Goal: Obtain resource: Download file/media

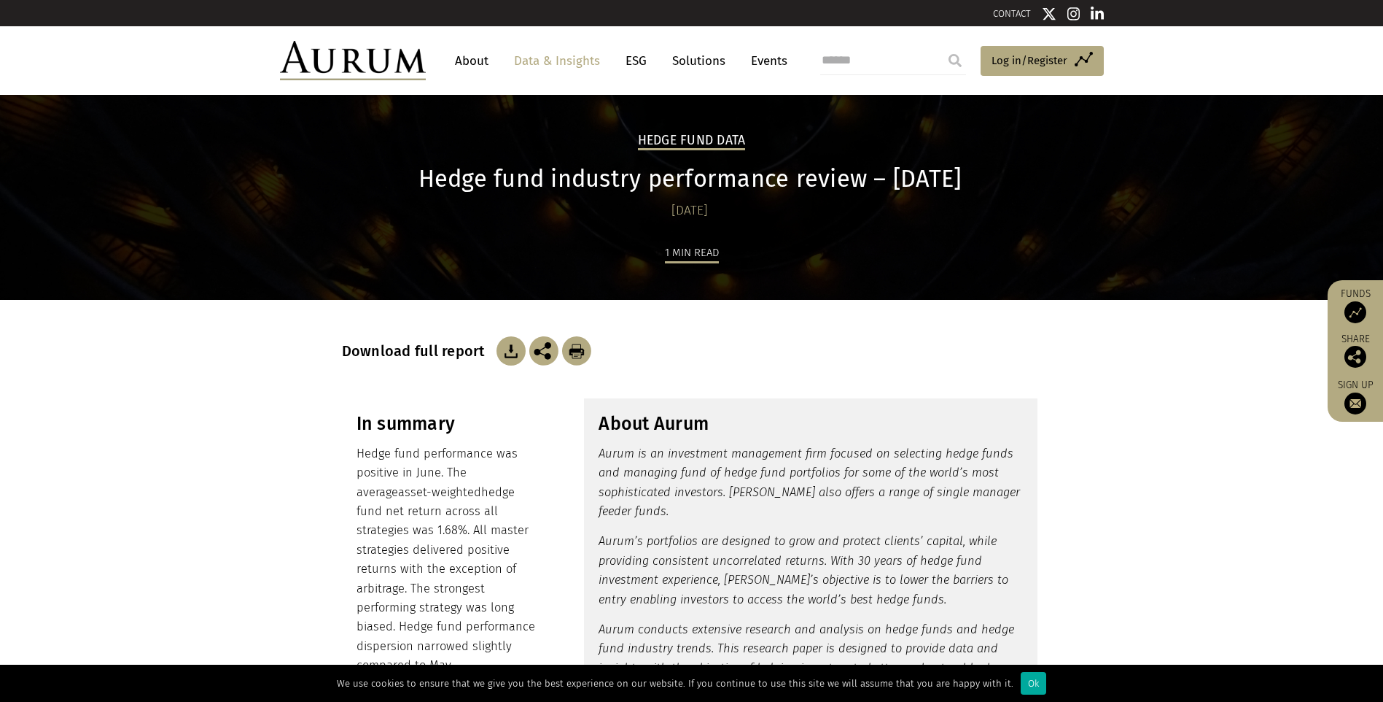
click at [505, 349] on img at bounding box center [511, 350] width 29 height 29
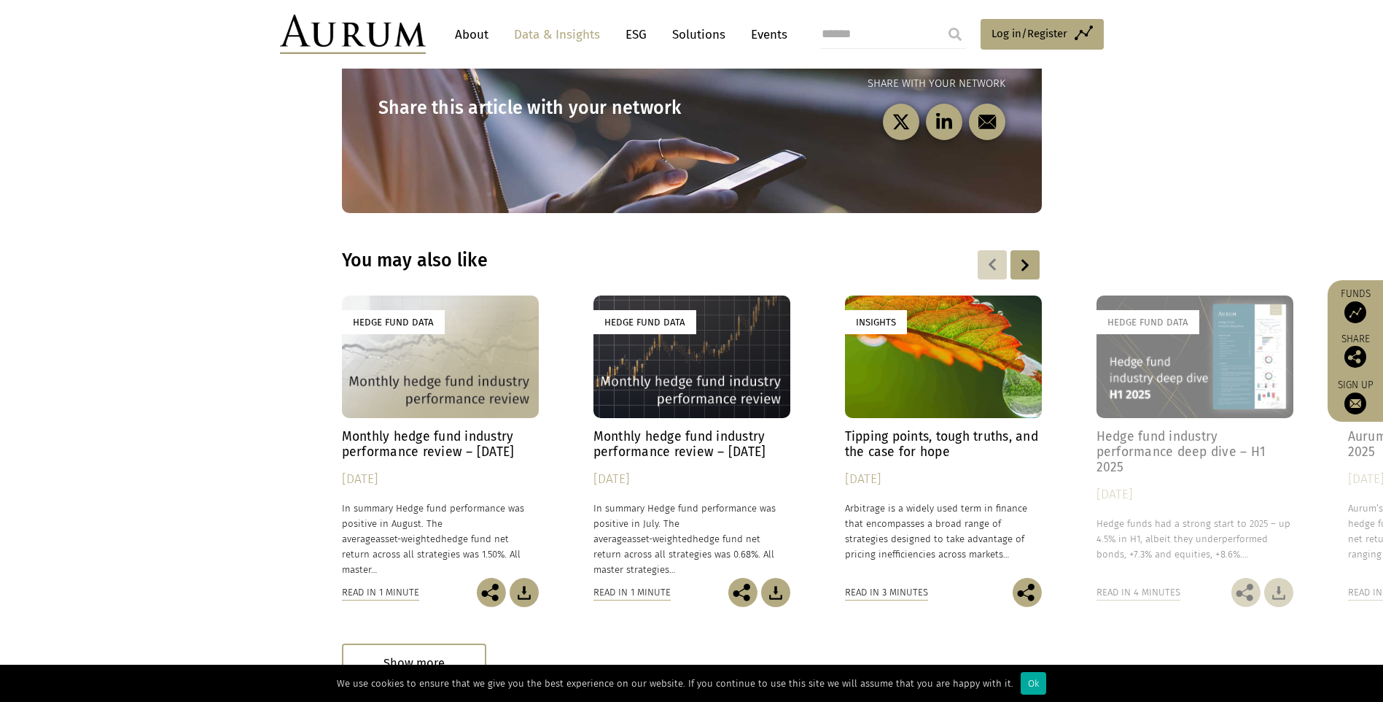
scroll to position [2107, 0]
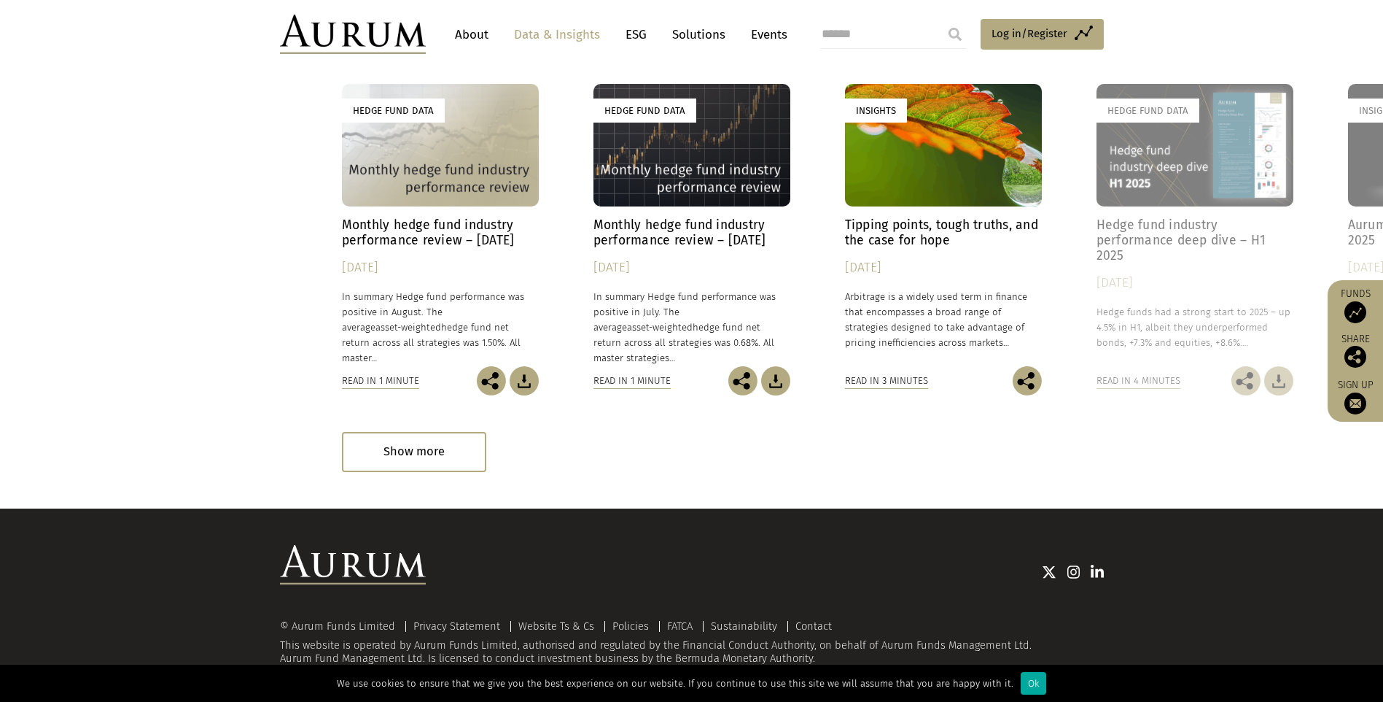
drag, startPoint x: 559, startPoint y: 474, endPoint x: 533, endPoint y: 437, distance: 45.1
click at [559, 474] on section "You may also like Hedge Fund Data Monthly hedge fund industry performance revie…" at bounding box center [691, 254] width 1383 height 507
click at [519, 378] on img at bounding box center [524, 380] width 29 height 29
click at [1182, 150] on div "Hedge Fund Data" at bounding box center [1195, 145] width 197 height 123
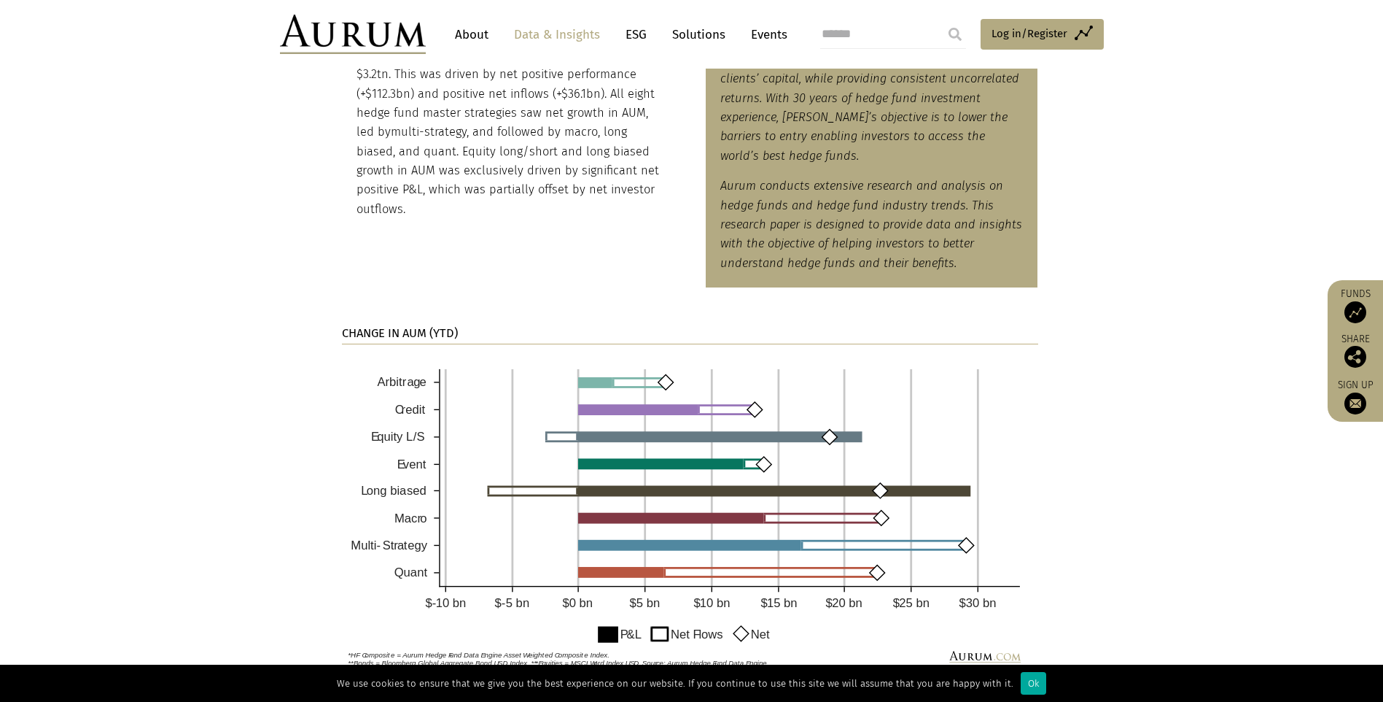
scroll to position [583, 0]
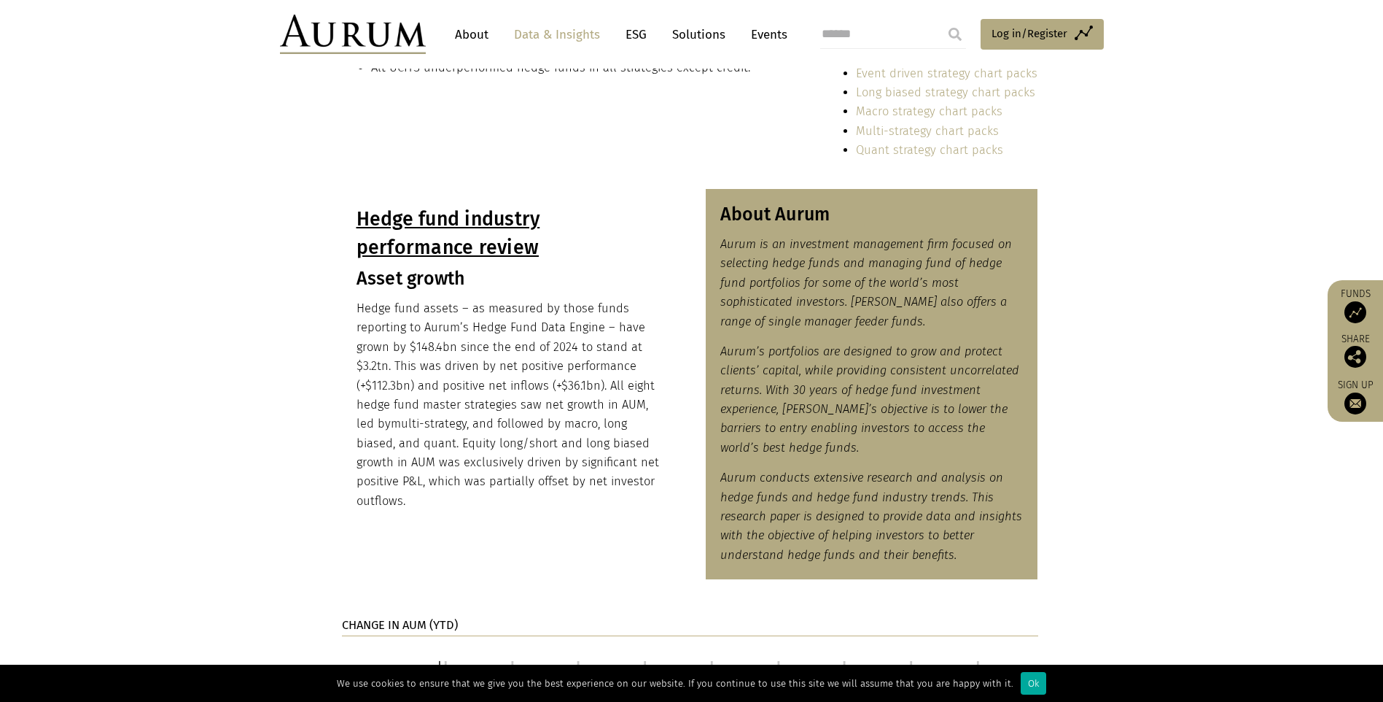
click at [1155, 291] on section "Hedge fund industry performance review Asset growth Hedge fund assets – as meas…" at bounding box center [691, 393] width 1383 height 408
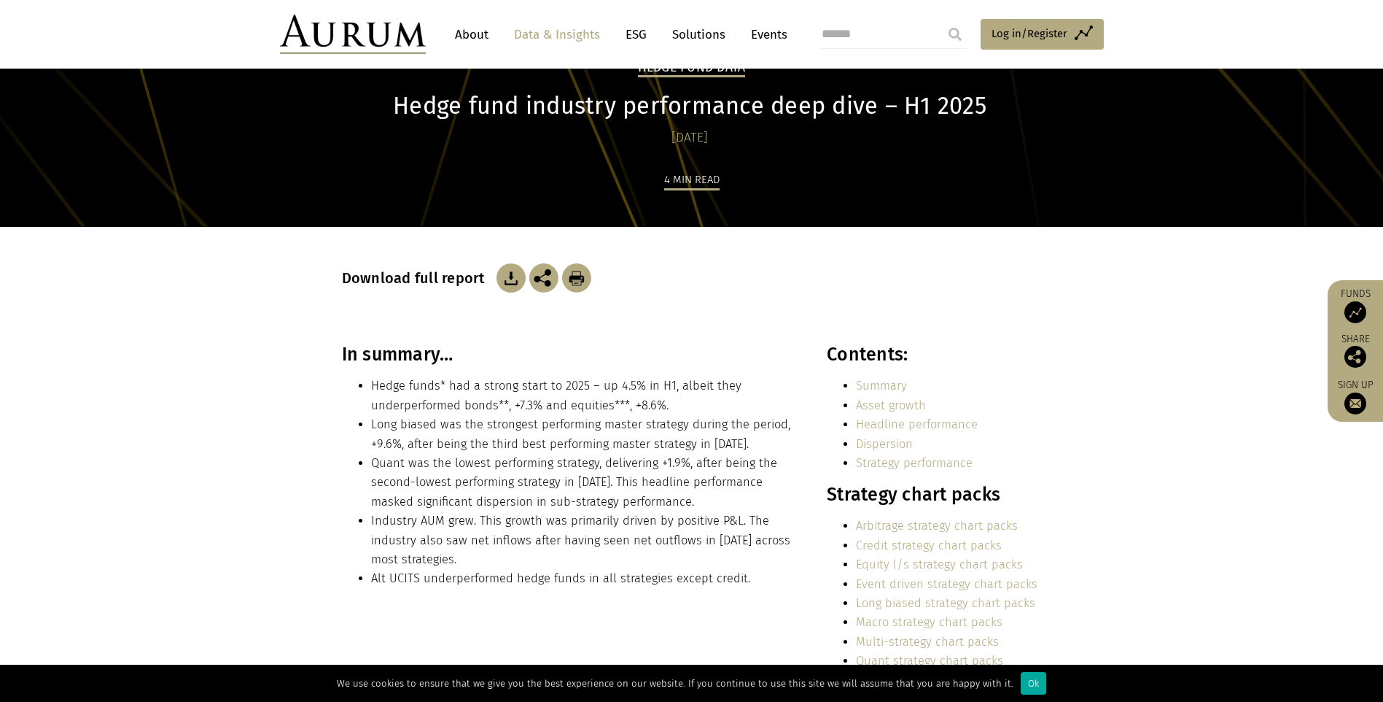
scroll to position [0, 0]
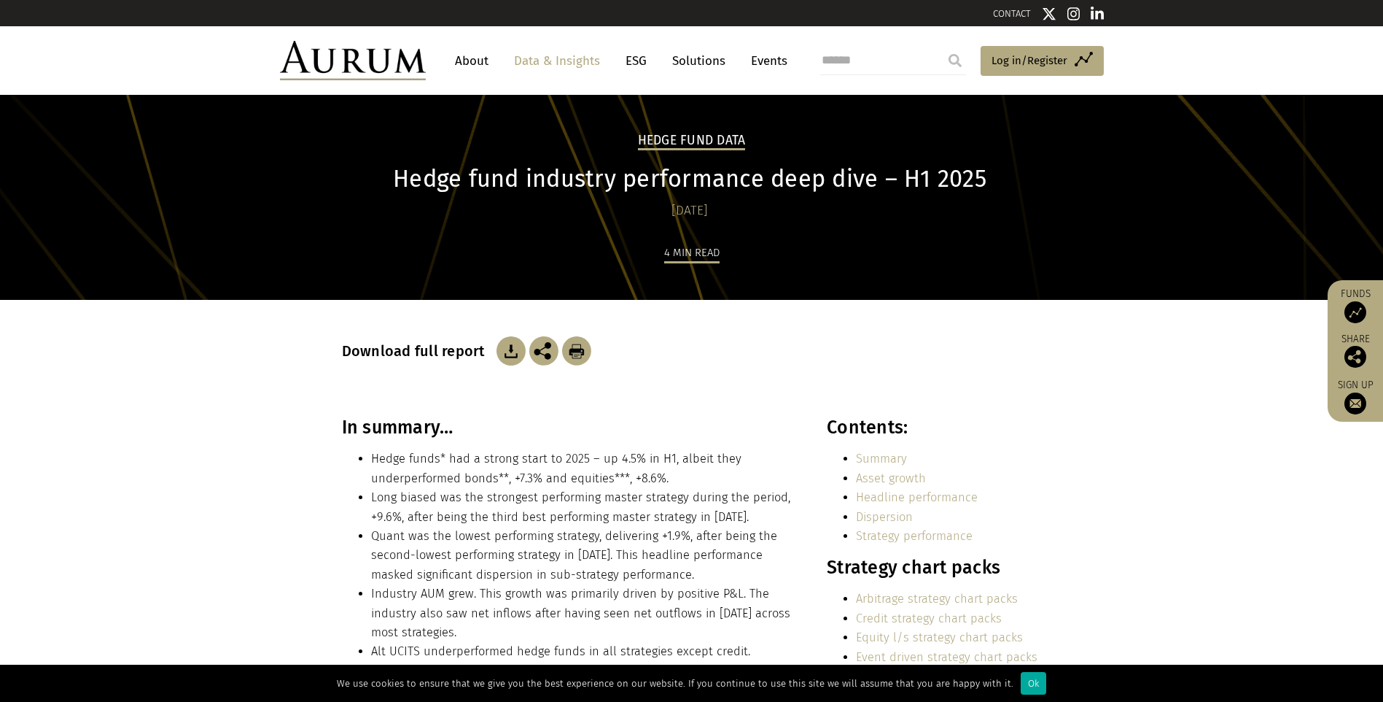
click at [513, 357] on img at bounding box center [511, 350] width 29 height 29
